Goal: Find contact information: Find contact information

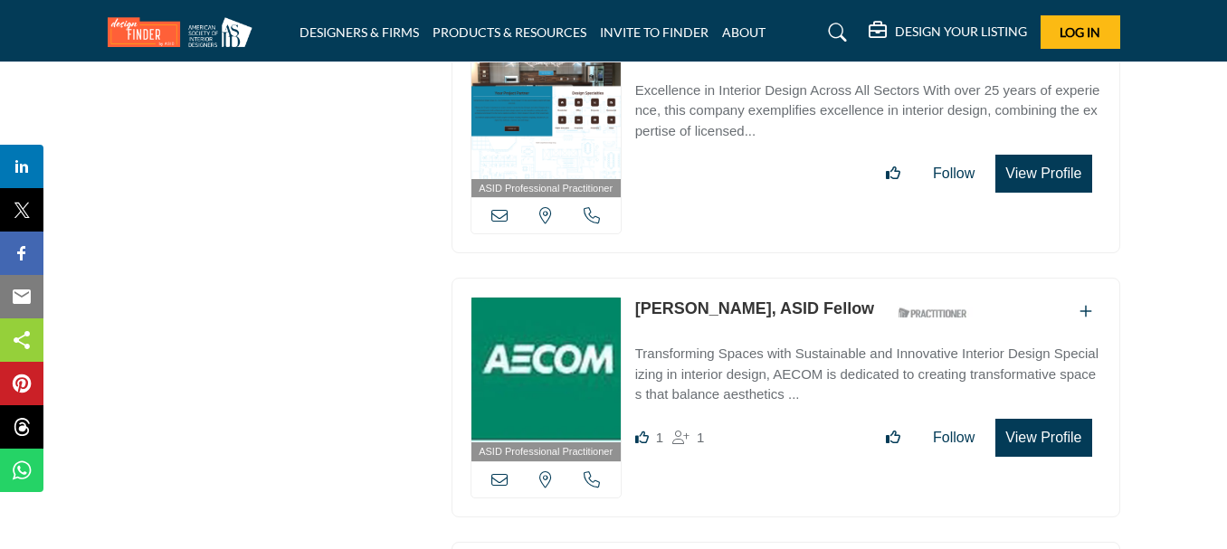
drag, startPoint x: 633, startPoint y: 250, endPoint x: 753, endPoint y: 251, distance: 120.3
click at [757, 278] on div "ASID Professional Practitioner ASID Professional Practitioners have successfull…" at bounding box center [785, 398] width 668 height 240
copy link "[PERSON_NAME]"
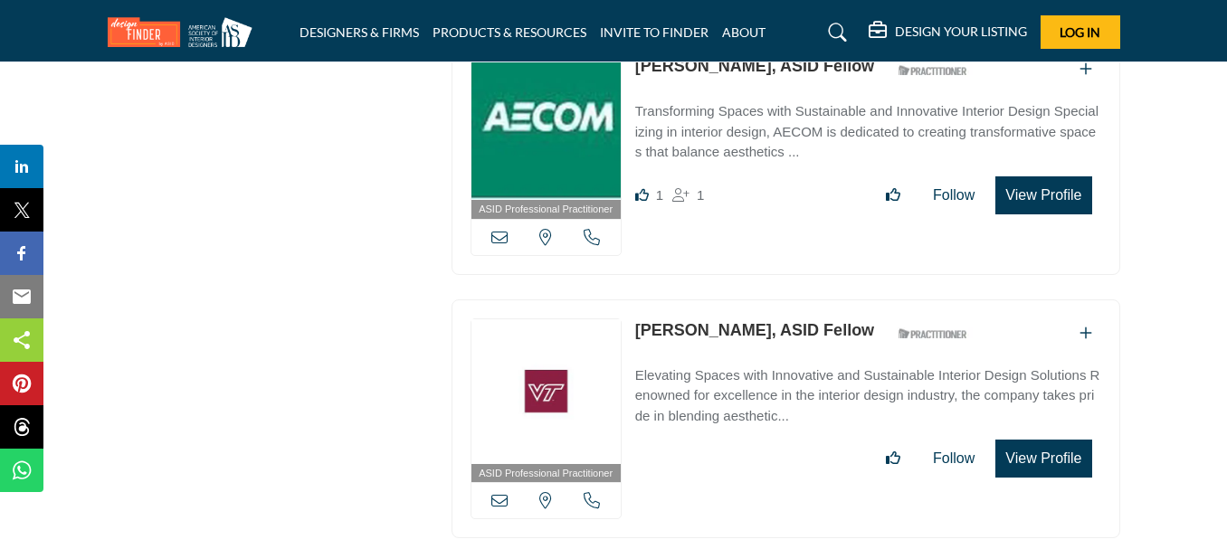
scroll to position [17305, 0]
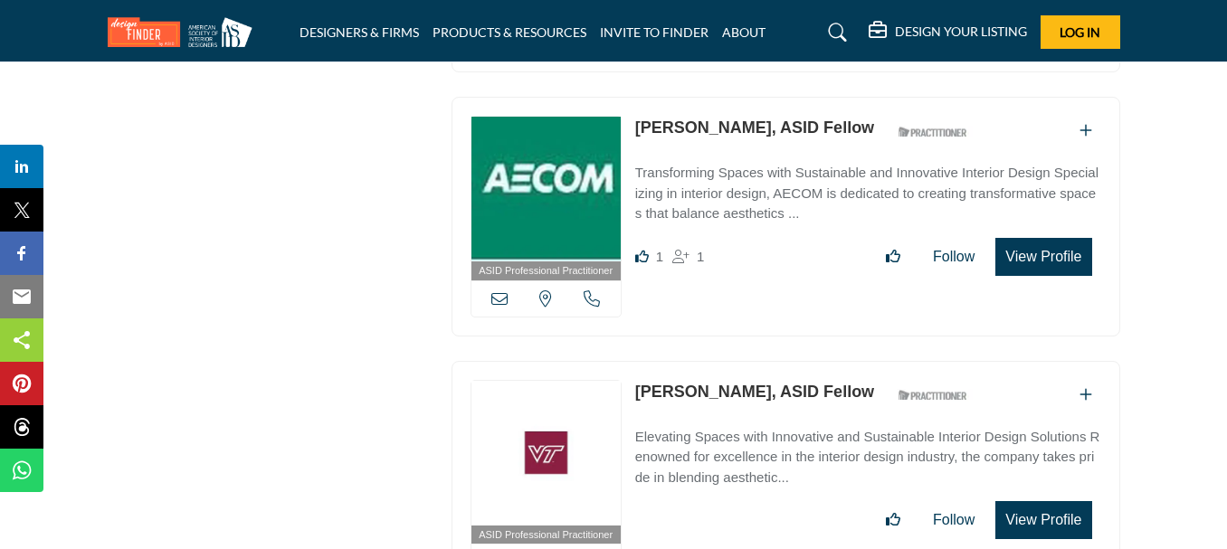
drag, startPoint x: 631, startPoint y: 338, endPoint x: 721, endPoint y: 339, distance: 89.6
click at [721, 361] on div "ASID Professional Practitioner ASID Professional Practitioners have successfull…" at bounding box center [785, 481] width 668 height 240
copy link "[PERSON_NAME]"
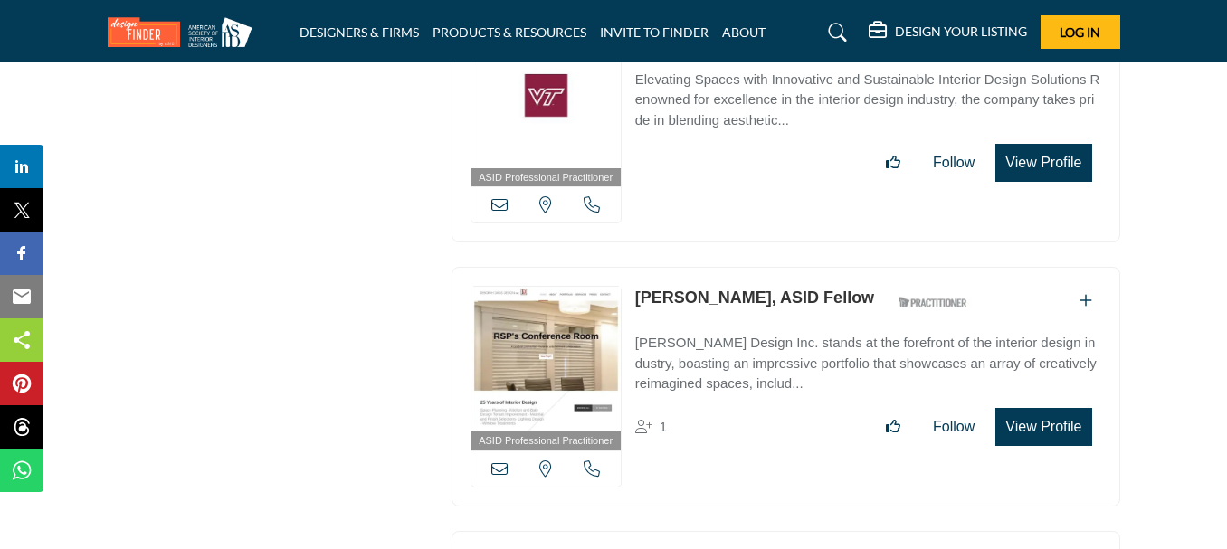
scroll to position [17667, 0]
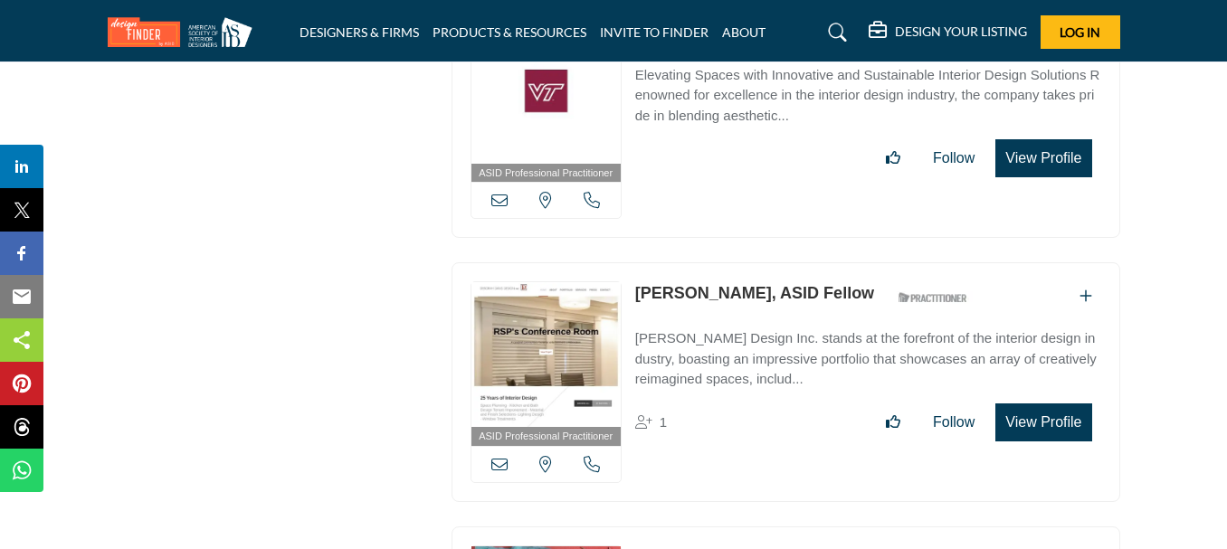
drag, startPoint x: 630, startPoint y: 237, endPoint x: 747, endPoint y: 233, distance: 116.7
click at [748, 262] on div "ASID Professional Practitioner ASID Professional Practitioners have successfull…" at bounding box center [785, 382] width 668 height 240
copy link "[PERSON_NAME]"
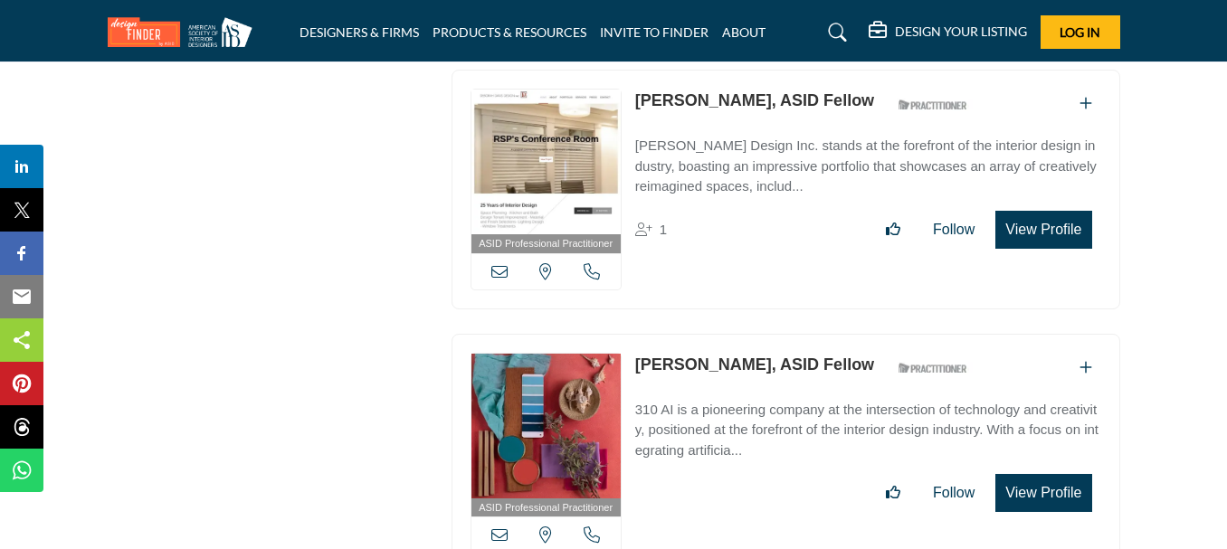
scroll to position [17938, 0]
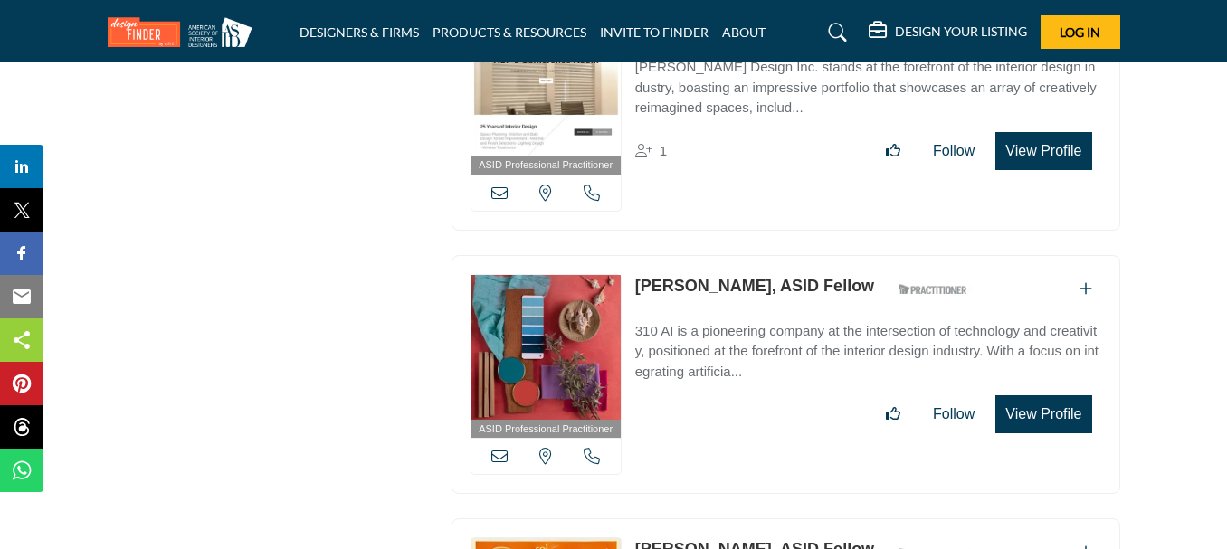
drag, startPoint x: 629, startPoint y: 227, endPoint x: 737, endPoint y: 218, distance: 108.9
click at [737, 255] on div "ASID Professional Practitioner ASID Professional Practitioners have successfull…" at bounding box center [785, 375] width 668 height 240
copy link "[PERSON_NAME]"
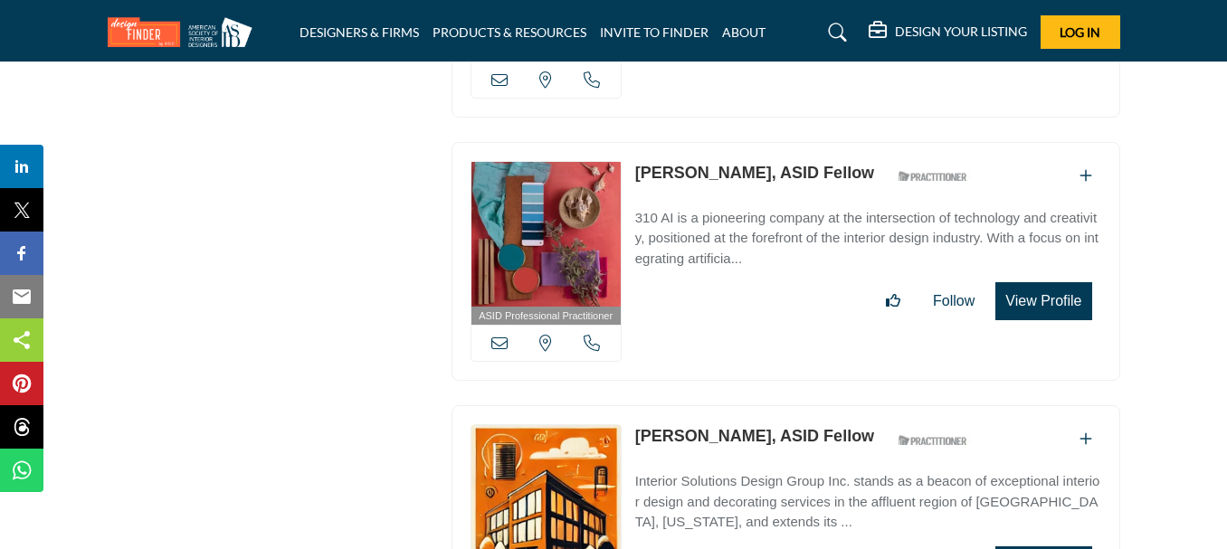
scroll to position [18209, 0]
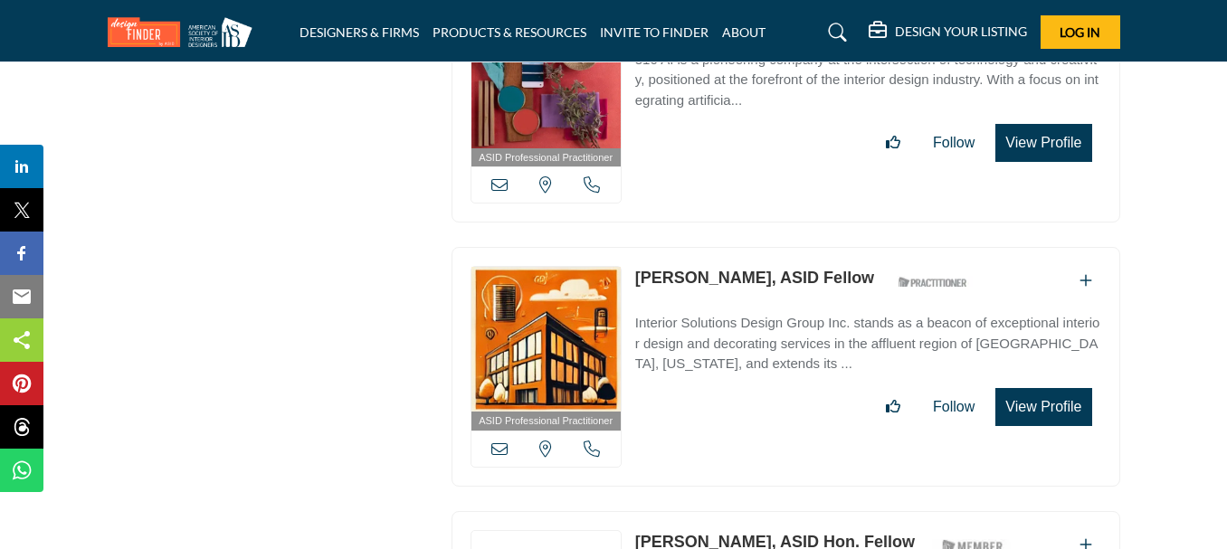
drag, startPoint x: 627, startPoint y: 223, endPoint x: 751, endPoint y: 215, distance: 124.1
click at [751, 247] on div "ASID Professional Practitioner ASID Professional Practitioners have successfull…" at bounding box center [785, 367] width 668 height 240
copy div "View the location of this listing Call Number [PERSON_NAME]"
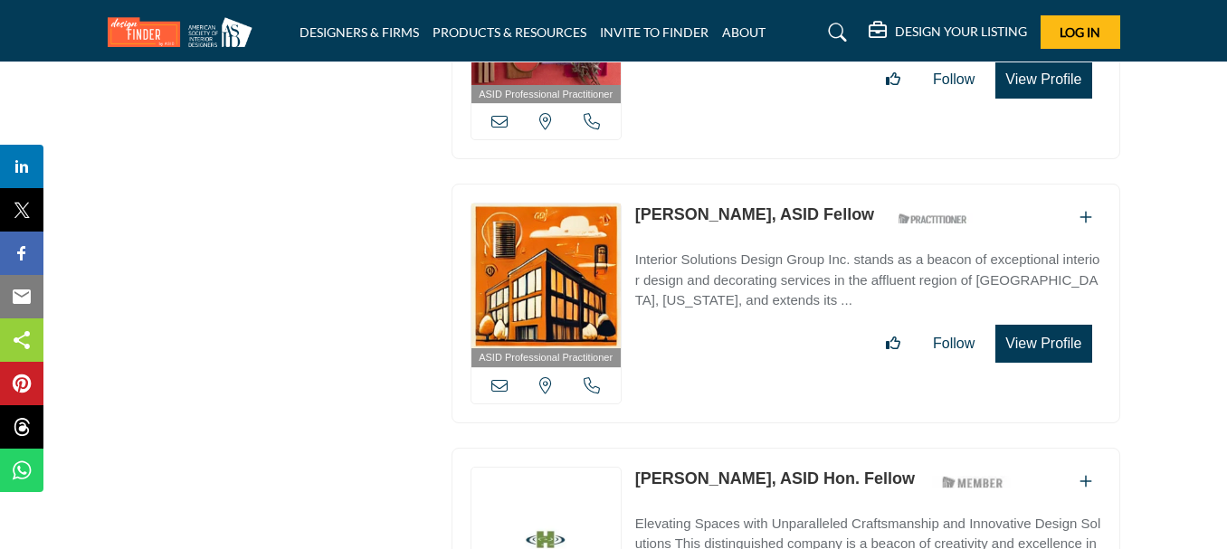
scroll to position [18300, 0]
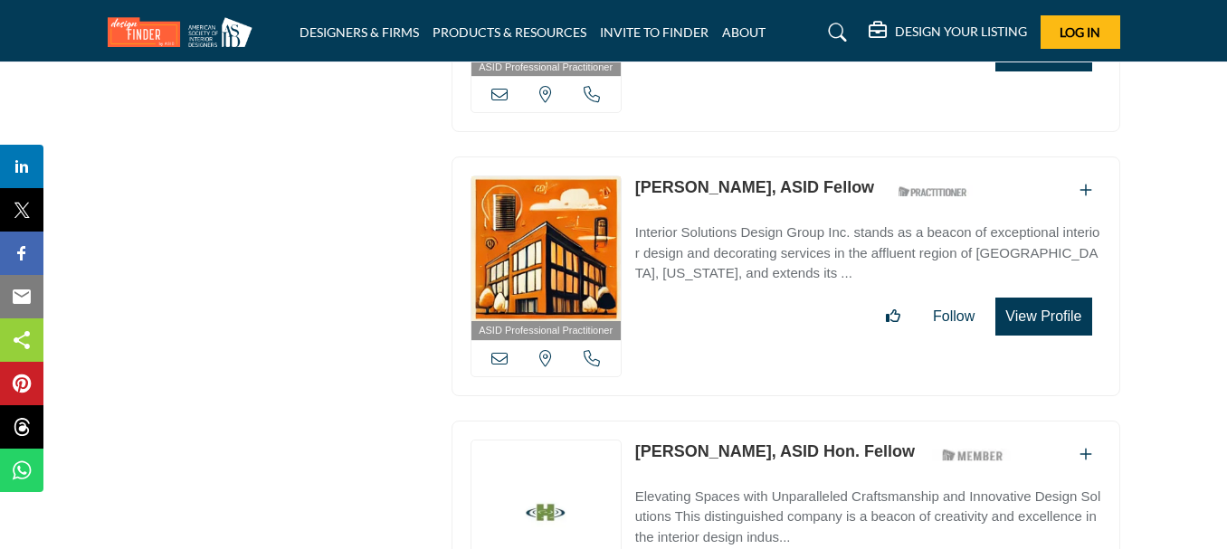
drag, startPoint x: 630, startPoint y: 391, endPoint x: 726, endPoint y: 393, distance: 95.9
click at [726, 421] on div "View the location of this listing Call Number" at bounding box center [785, 531] width 668 height 221
copy link "[PERSON_NAME]"
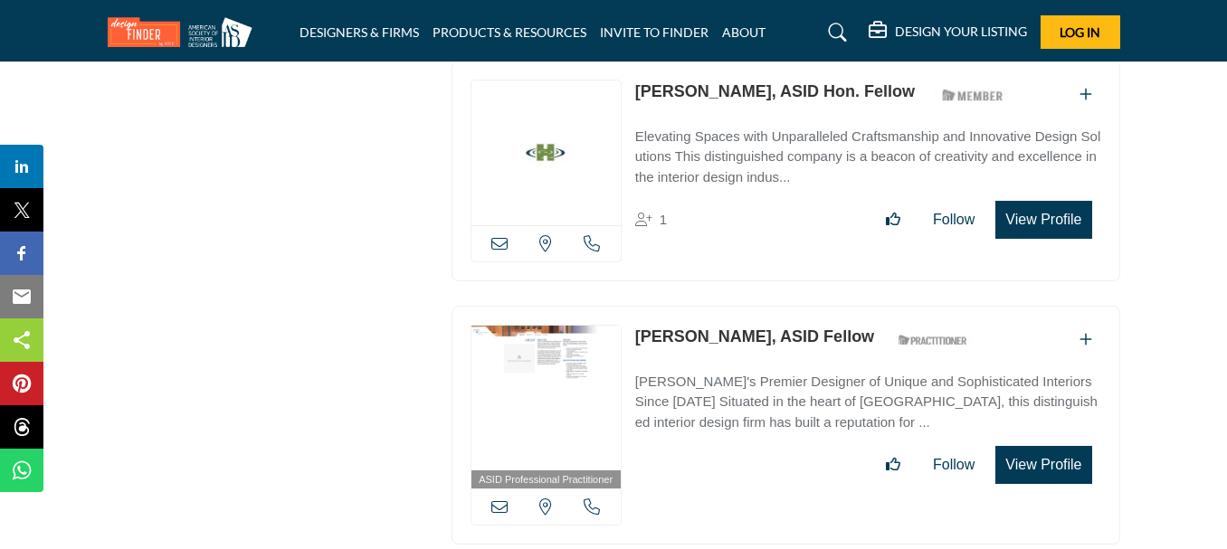
scroll to position [18662, 0]
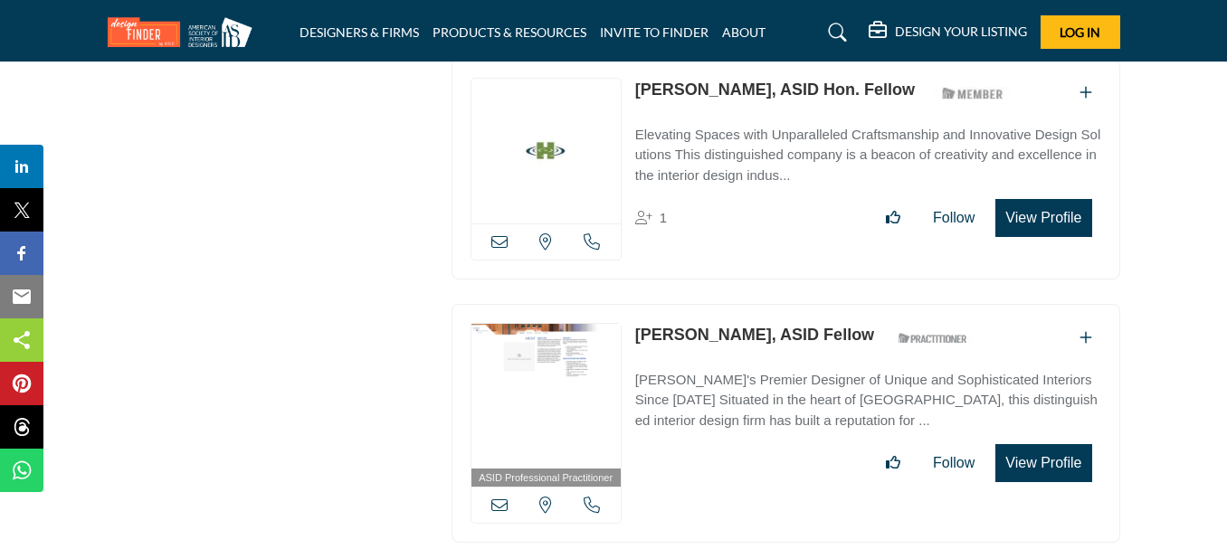
drag, startPoint x: 631, startPoint y: 280, endPoint x: 748, endPoint y: 270, distance: 117.0
click at [748, 304] on div "ASID Professional Practitioner ASID Professional Practitioners have successfull…" at bounding box center [785, 424] width 668 height 240
copy link "[PERSON_NAME]"
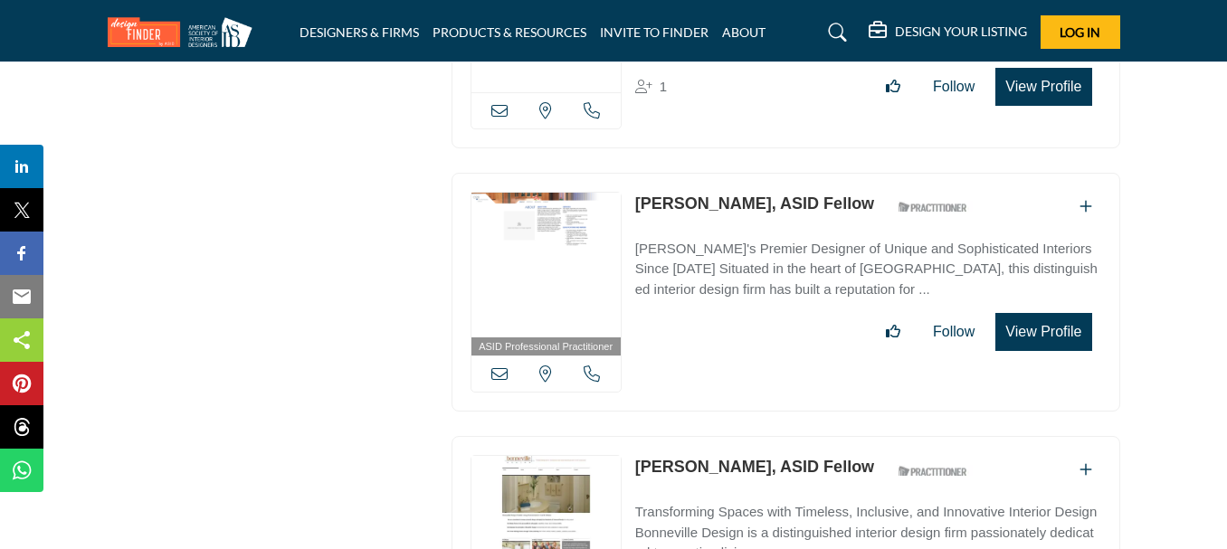
scroll to position [18843, 0]
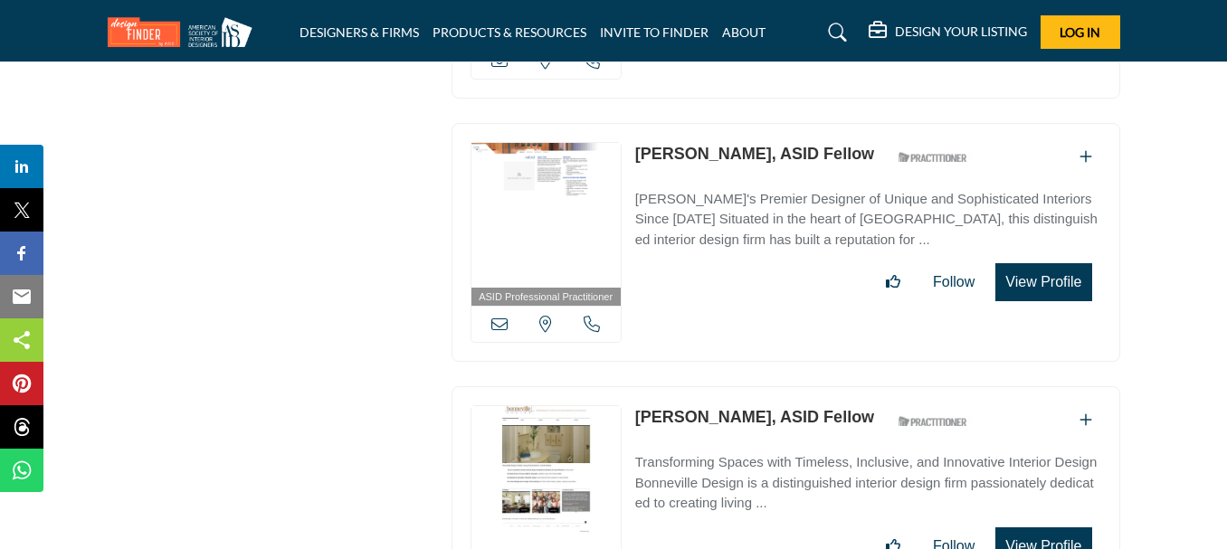
drag, startPoint x: 632, startPoint y: 367, endPoint x: 754, endPoint y: 347, distance: 123.7
click at [754, 386] on div "ASID Professional Practitioner ASID Professional Practitioners have successfull…" at bounding box center [785, 506] width 668 height 240
copy link "[PERSON_NAME]"
